Goal: Task Accomplishment & Management: Manage account settings

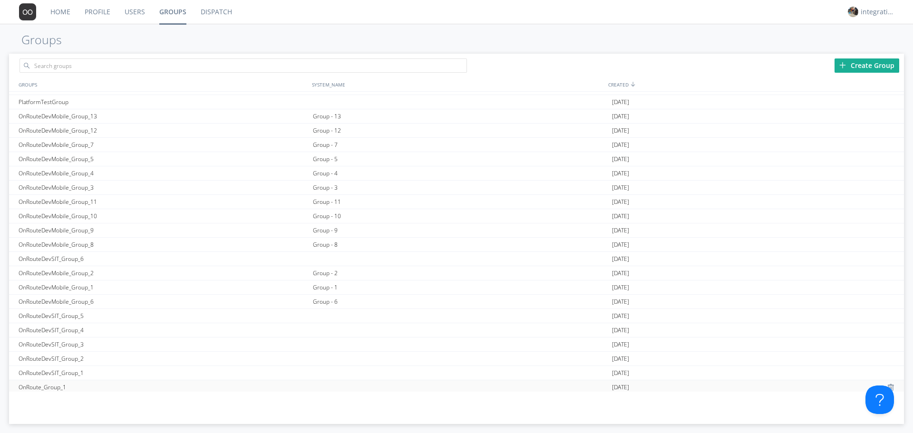
scroll to position [670, 0]
click at [65, 372] on div "OnRouteDevFixed_Group_1" at bounding box center [163, 370] width 294 height 14
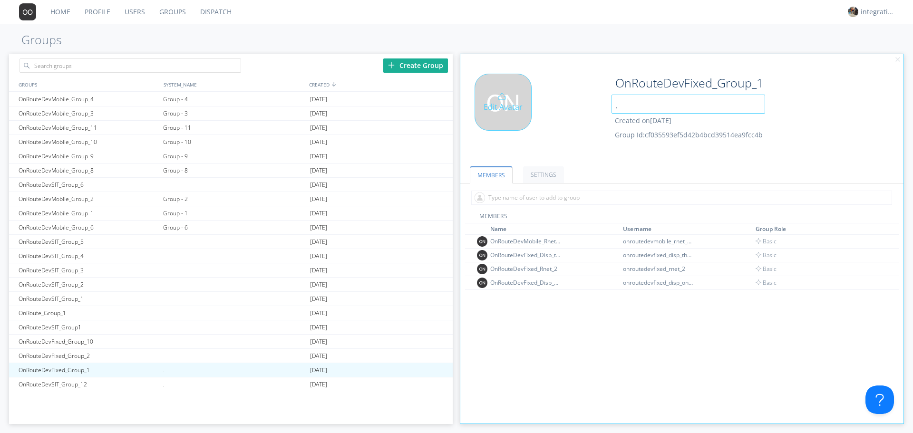
drag, startPoint x: 619, startPoint y: 101, endPoint x: 572, endPoint y: 104, distance: 47.1
click at [572, 104] on div "Edit Avatar OnRouteDevFixed_Group_1 . Created on [DATE] Group Id: cf035593ef5d4…" at bounding box center [681, 114] width 452 height 90
click at [550, 154] on ul "MEMBERS SETTINGS" at bounding box center [681, 168] width 443 height 29
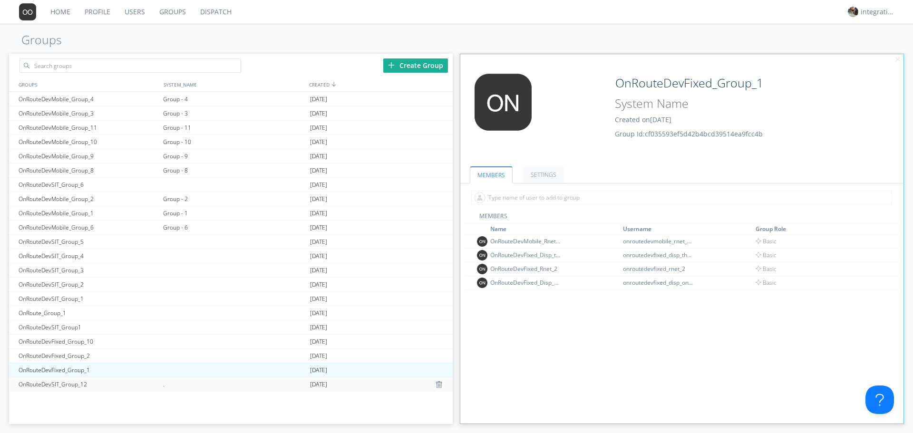
click at [167, 385] on div "." at bounding box center [234, 384] width 147 height 14
type input "OnRouteDevSIT_Group_12"
type input "."
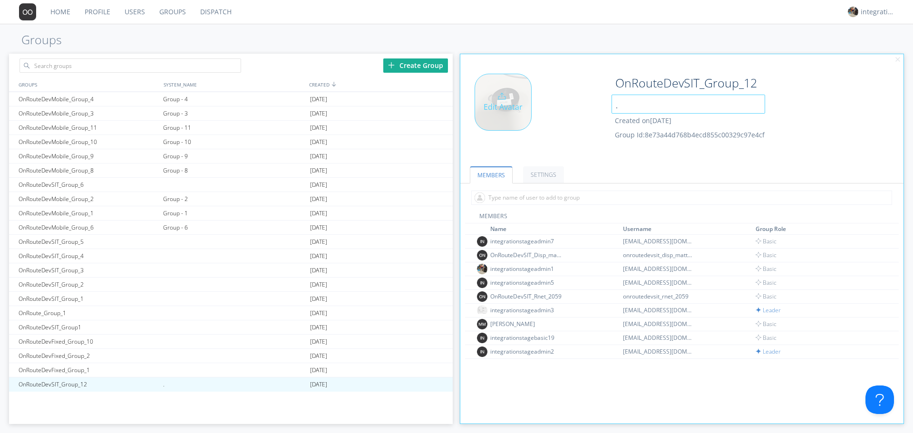
click at [563, 113] on div "Edit Avatar OnRouteDevSIT_Group_12 . Created on [DATE] Group Id: 8e73a44d768b4e…" at bounding box center [681, 114] width 452 height 90
click at [520, 143] on div "Edit Avatar" at bounding box center [534, 114] width 148 height 81
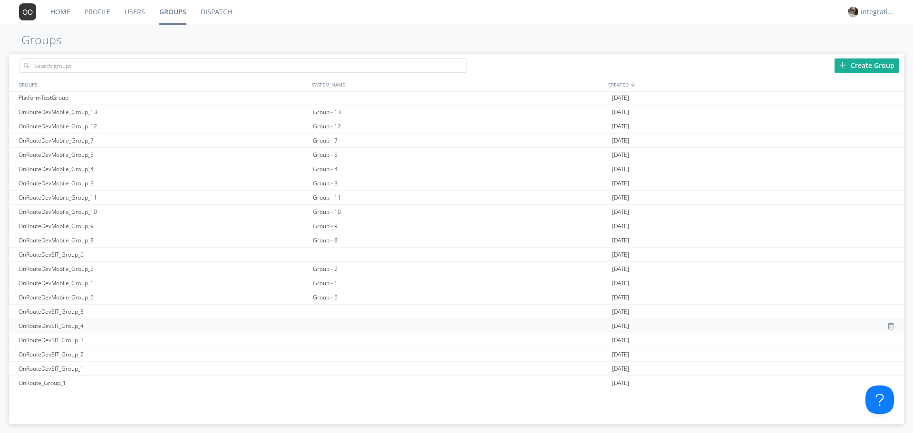
scroll to position [634, 0]
click at [335, 251] on div "Group - 1" at bounding box center [459, 249] width 298 height 14
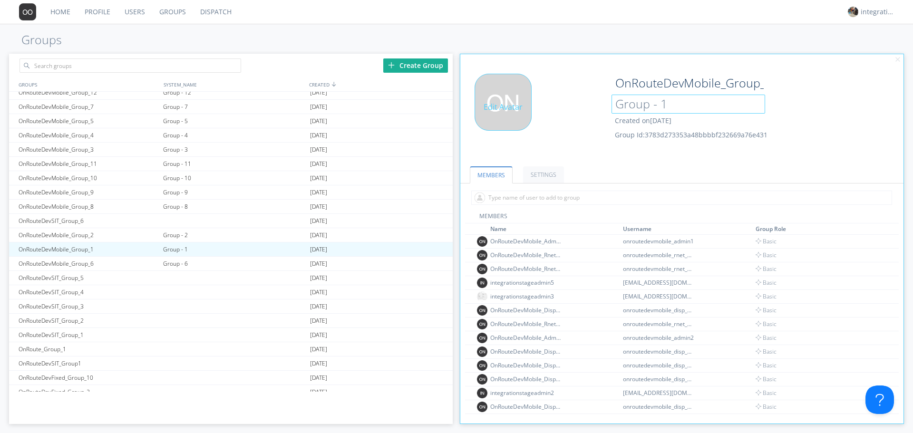
drag, startPoint x: 620, startPoint y: 107, endPoint x: 553, endPoint y: 119, distance: 67.5
click at [562, 117] on div "Edit Avatar OnRouteDevMobile_Group_1 Group - 1 Created on 2024-10-18 Group Id: …" at bounding box center [681, 114] width 452 height 90
type input "Supervisors"
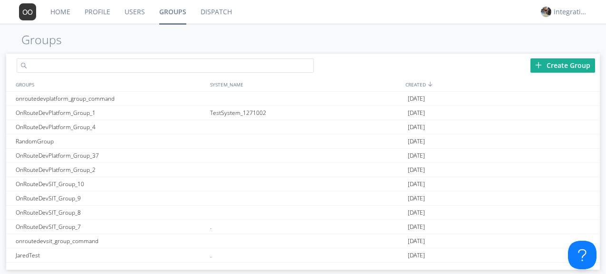
click at [189, 70] on input "text" at bounding box center [165, 65] width 297 height 14
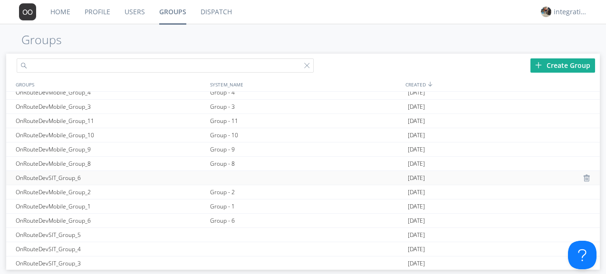
scroll to position [697, 0]
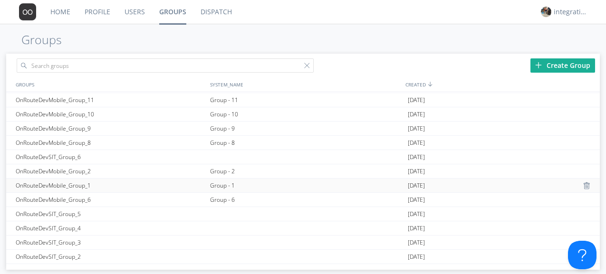
click at [218, 186] on div "Group - 1" at bounding box center [307, 186] width 198 height 14
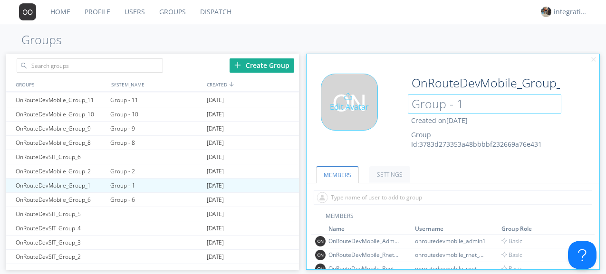
drag, startPoint x: 475, startPoint y: 103, endPoint x: 364, endPoint y: 108, distance: 111.3
click at [364, 108] on div "Edit Avatar OnRouteDevMobile_Group_1 Group - 1 Created on 2024-10-18 Group Id: …" at bounding box center [453, 114] width 302 height 90
type input "Supervisors"
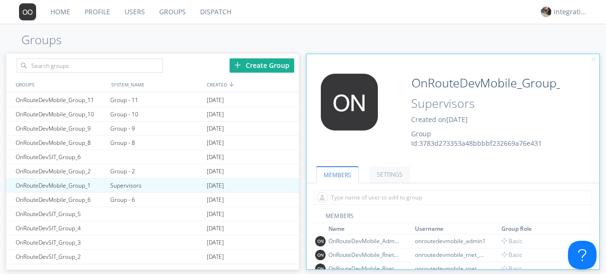
click at [405, 42] on h1 "Groups" at bounding box center [303, 39] width 606 height 13
